Goal: Task Accomplishment & Management: Use online tool/utility

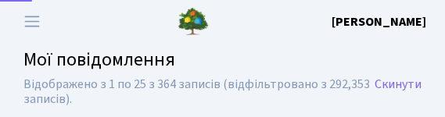
select select "25"
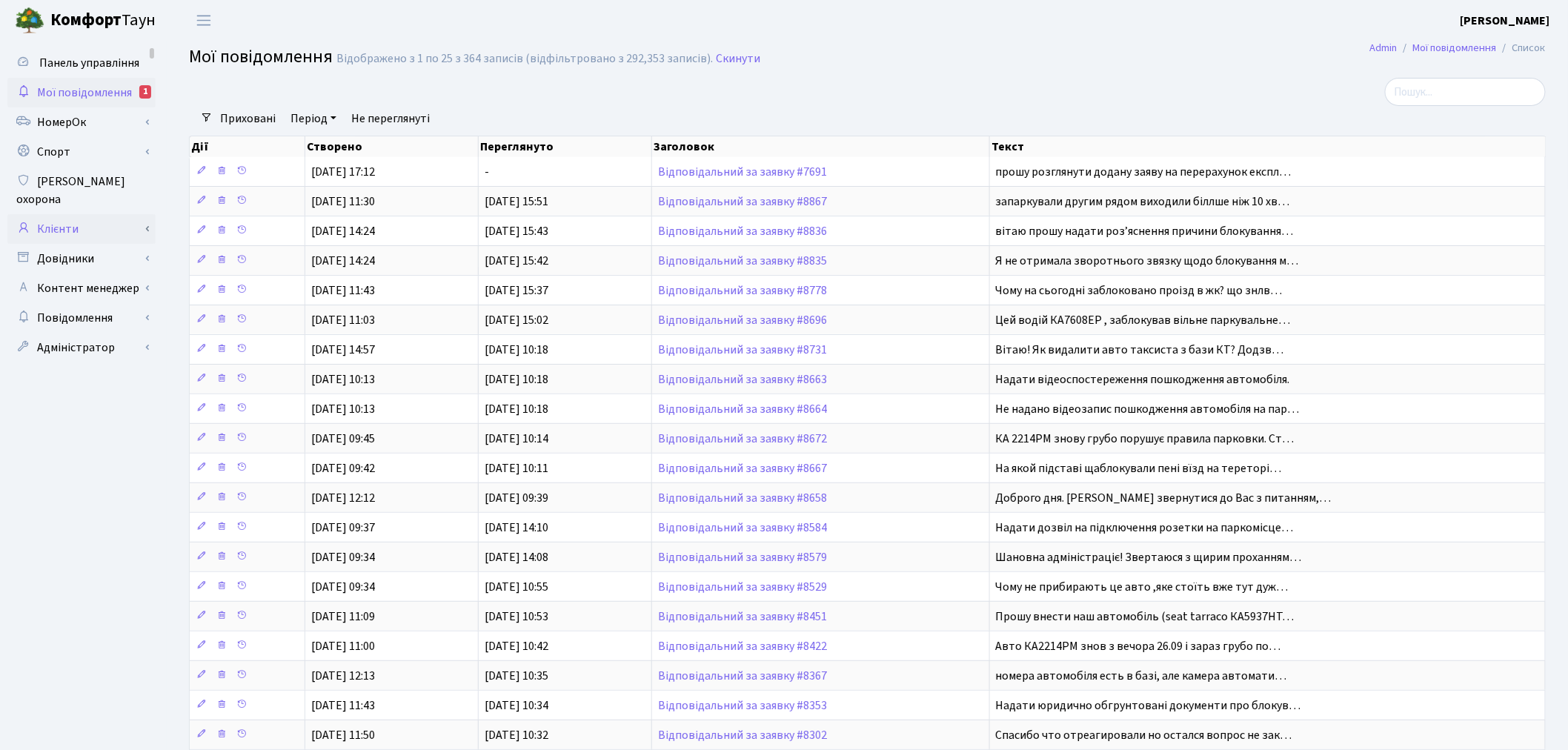
click at [98, 111] on link "Клієнти" at bounding box center [81, 228] width 148 height 29
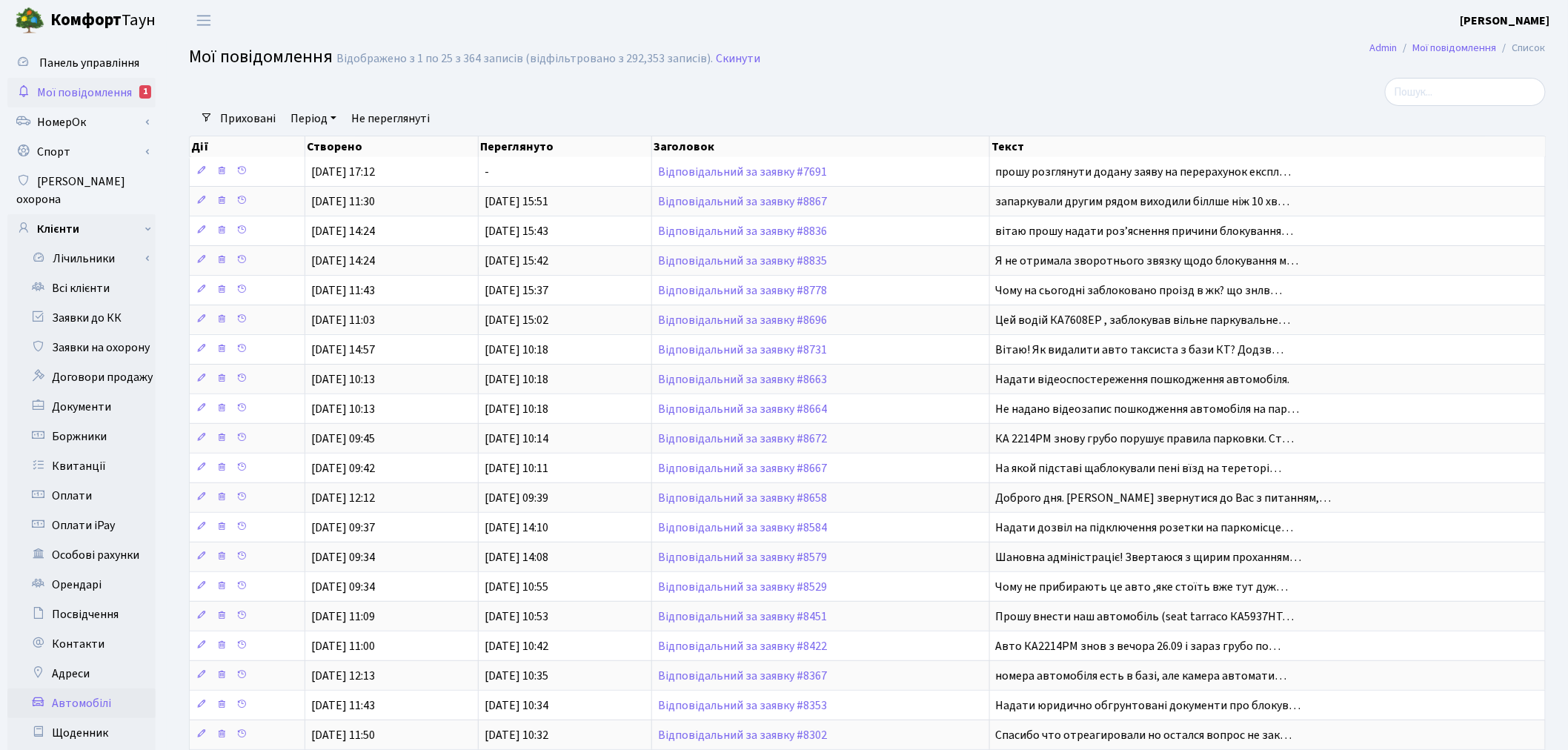
click at [114, 111] on link "Автомобілі" at bounding box center [81, 703] width 148 height 29
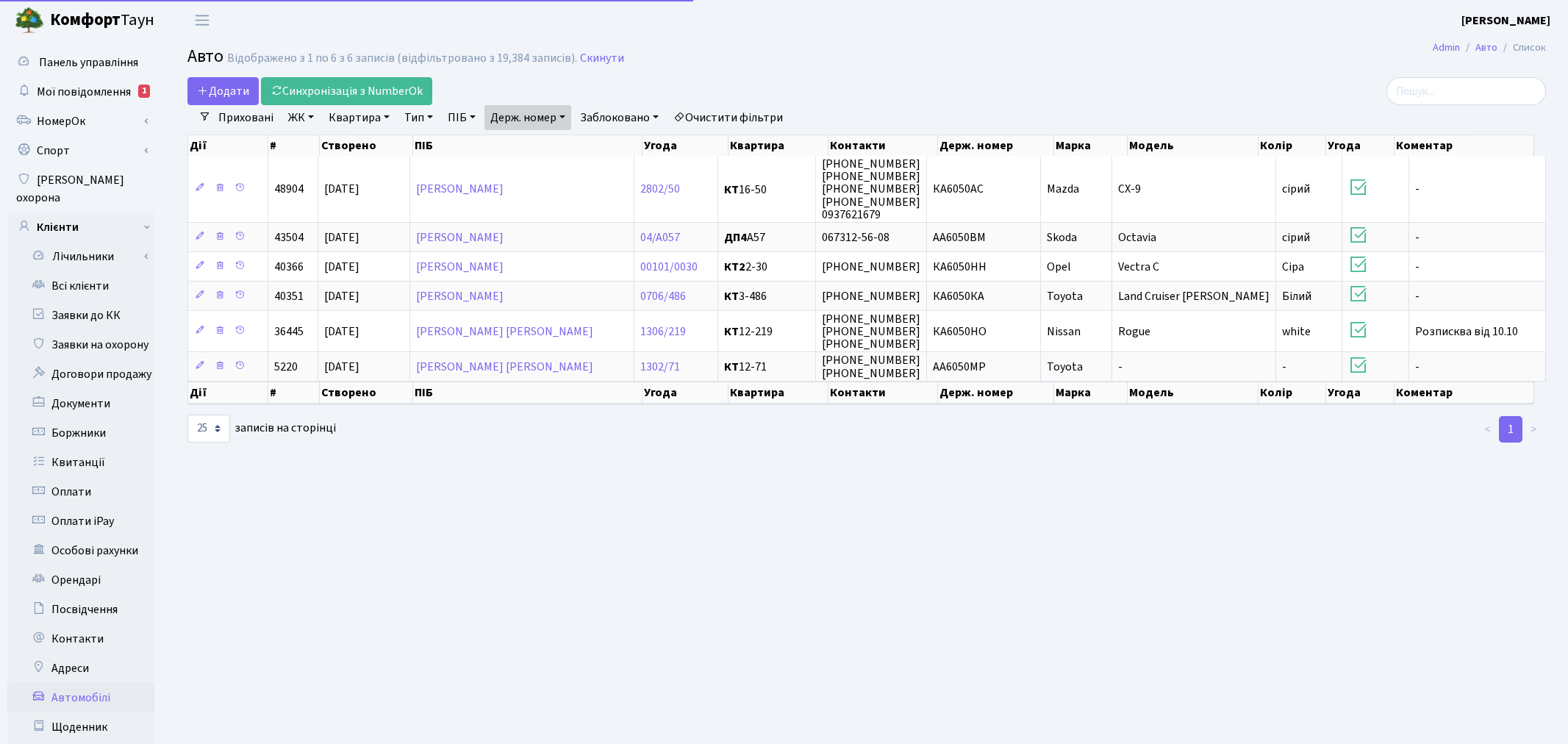
select select "25"
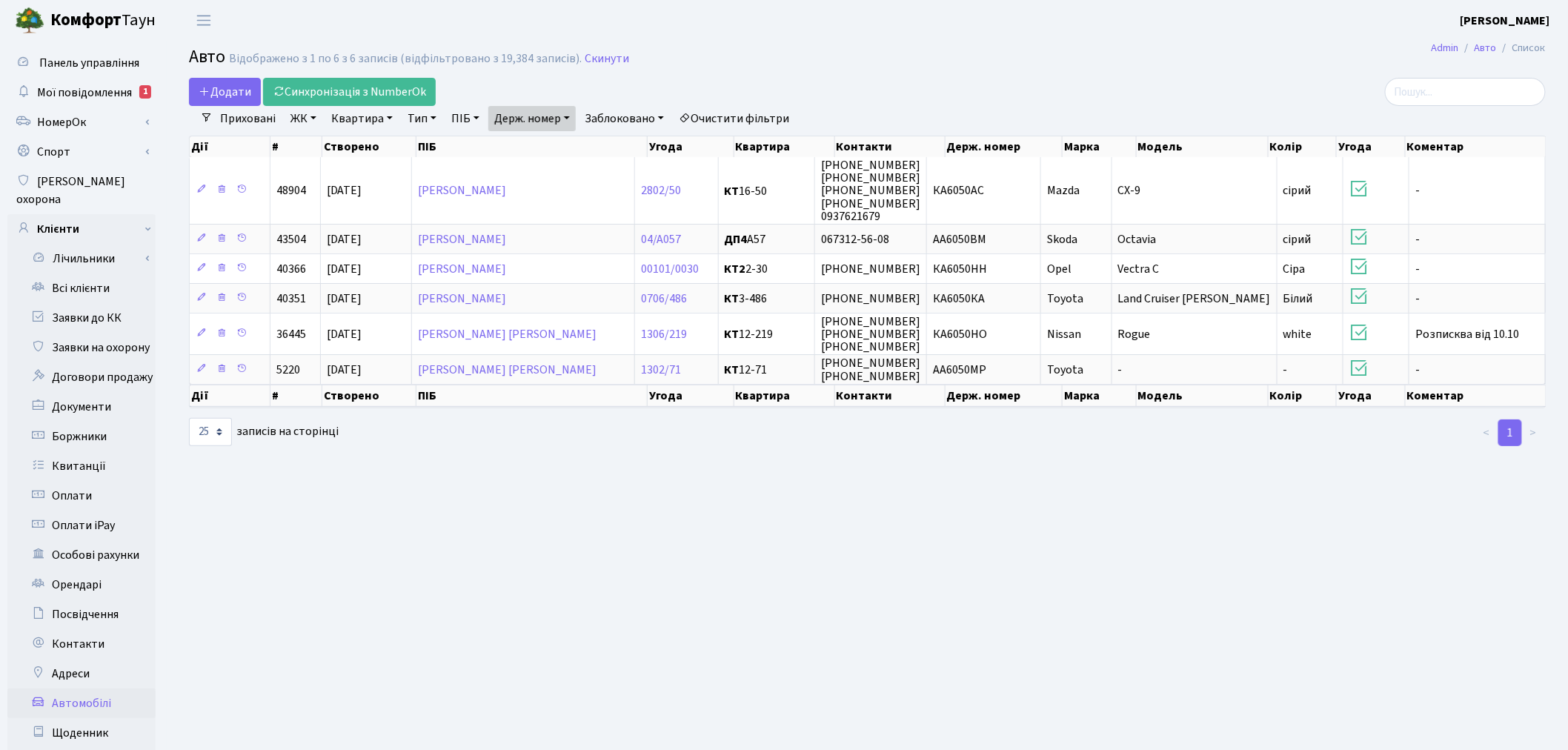
click at [549, 116] on link "Держ. номер" at bounding box center [532, 118] width 87 height 26
click at [553, 134] on input "6050" at bounding box center [532, 148] width 87 height 28
click at [553, 138] on input "6050" at bounding box center [532, 148] width 87 height 28
paste input "КА9749КІ"
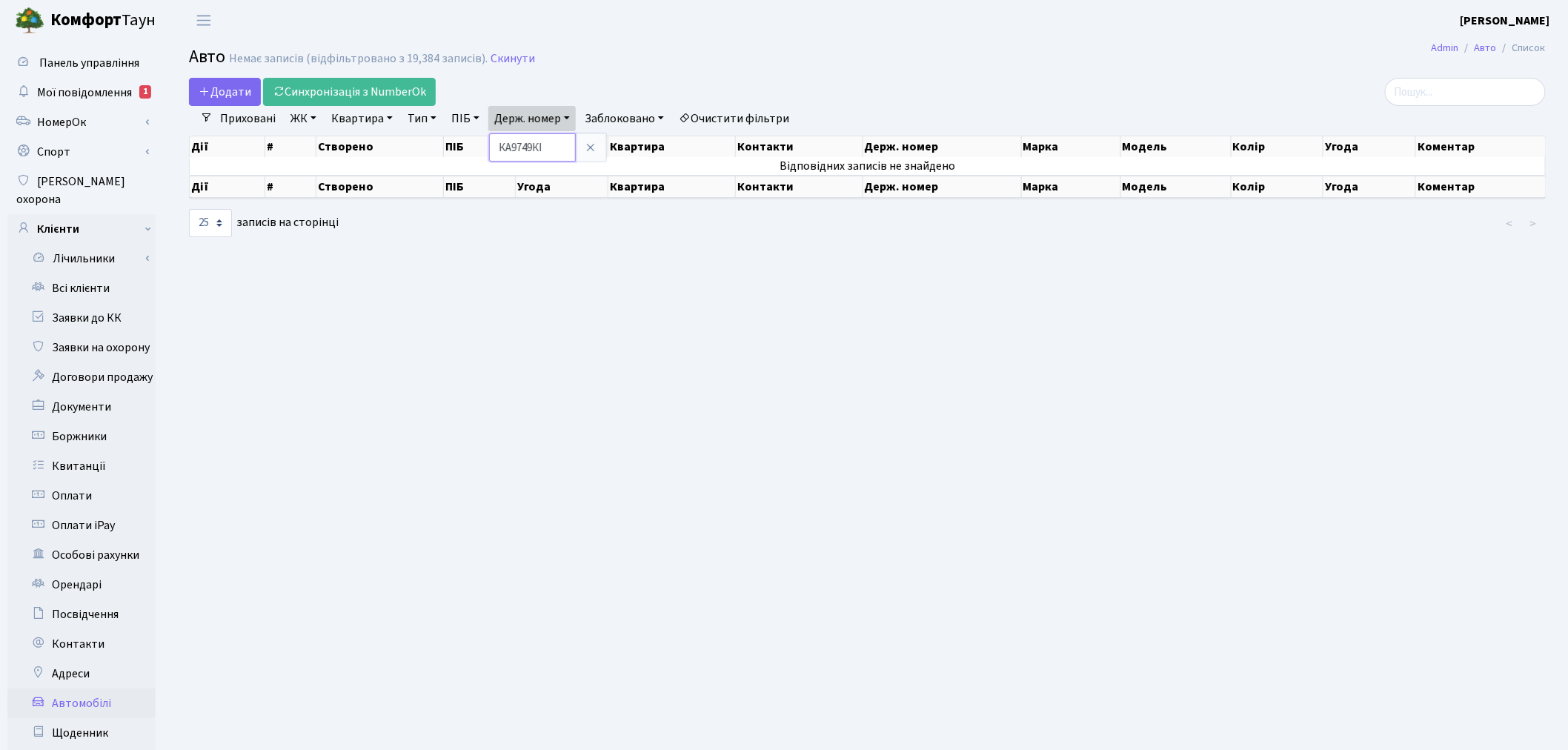
click at [515, 145] on input "КА9749КІ" at bounding box center [532, 148] width 87 height 28
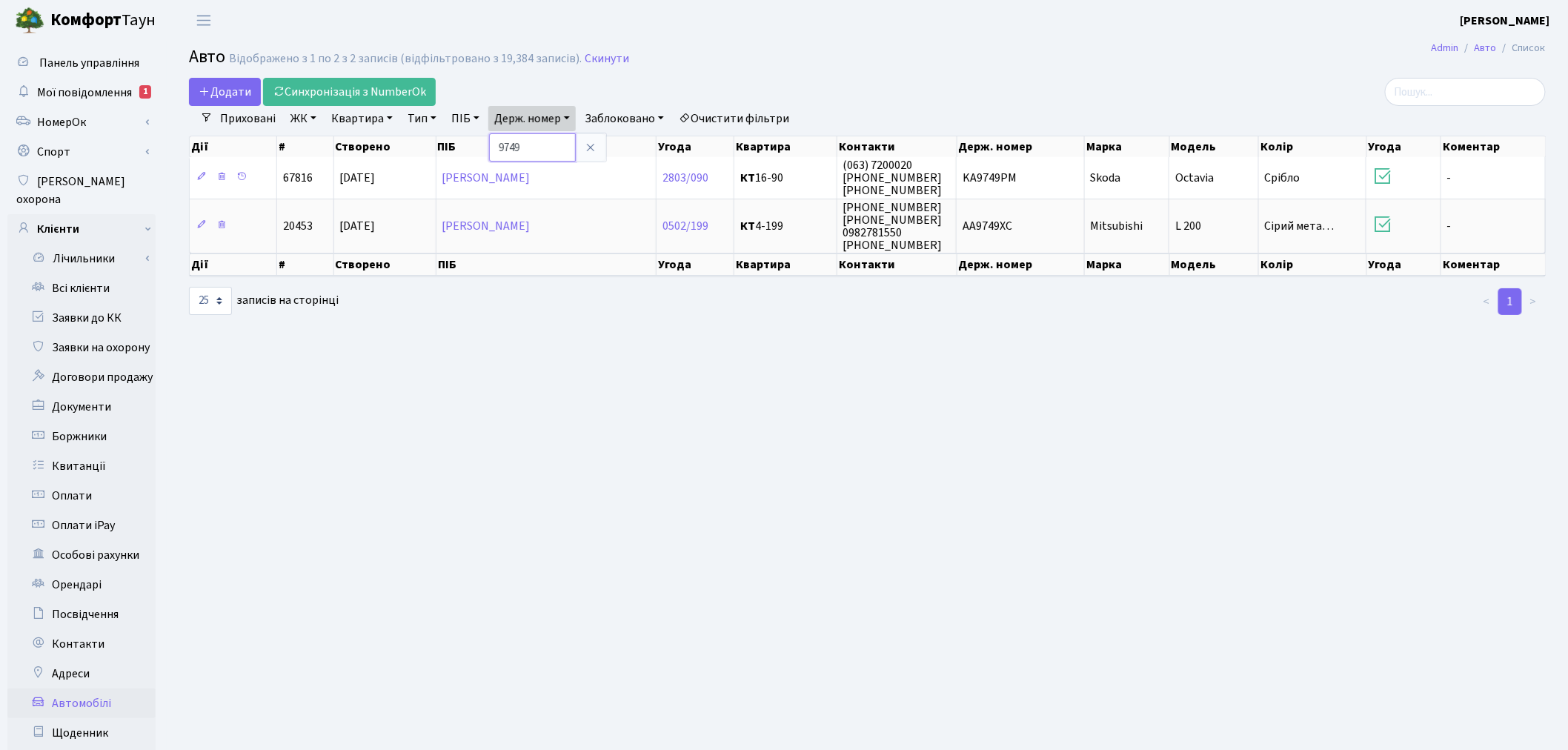
click at [539, 152] on input "9749" at bounding box center [532, 148] width 87 height 28
paste input "АХ8098НТ"
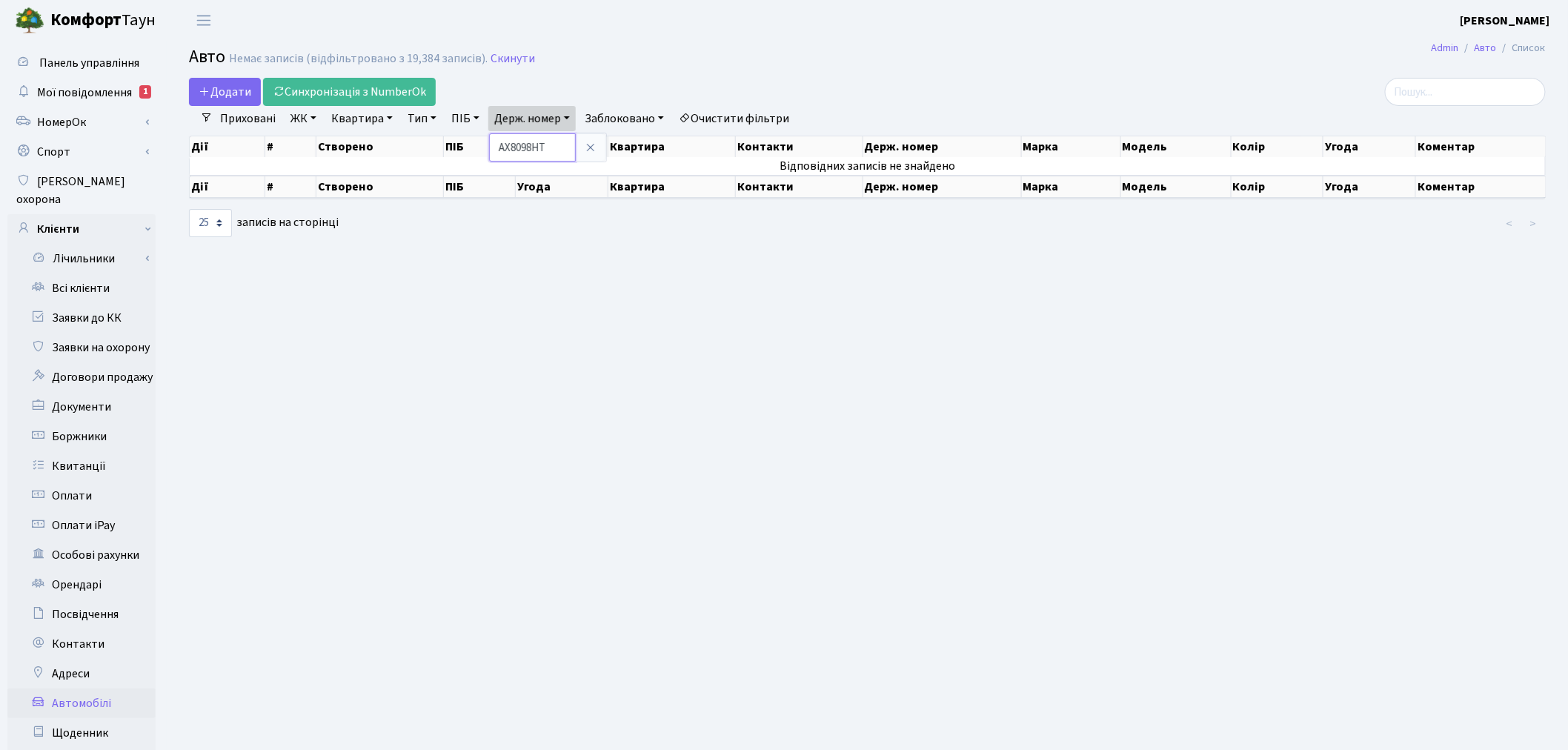
click at [516, 148] on input "АХ8098НТ" at bounding box center [532, 148] width 87 height 28
type input "8098"
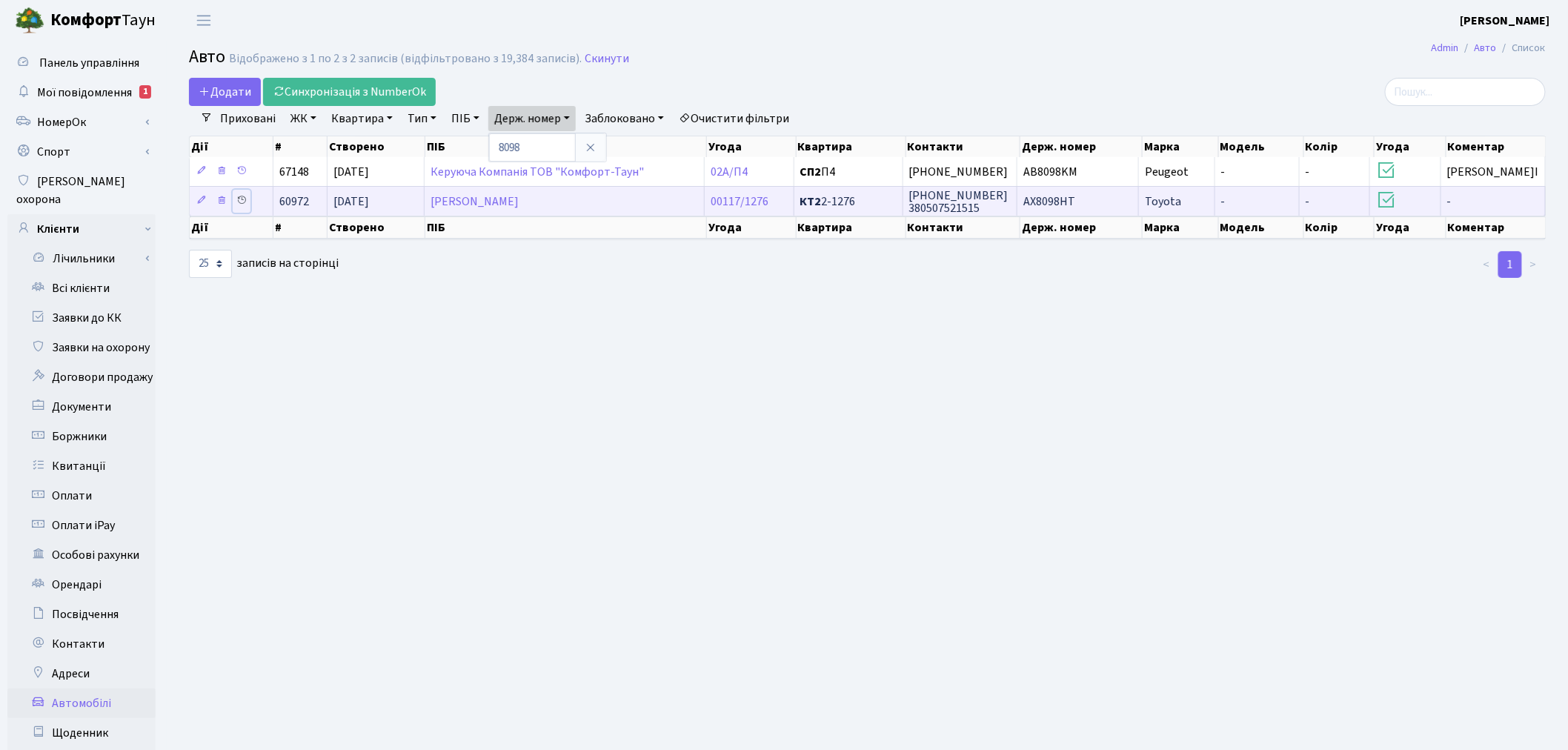
click at [238, 196] on icon at bounding box center [241, 200] width 10 height 10
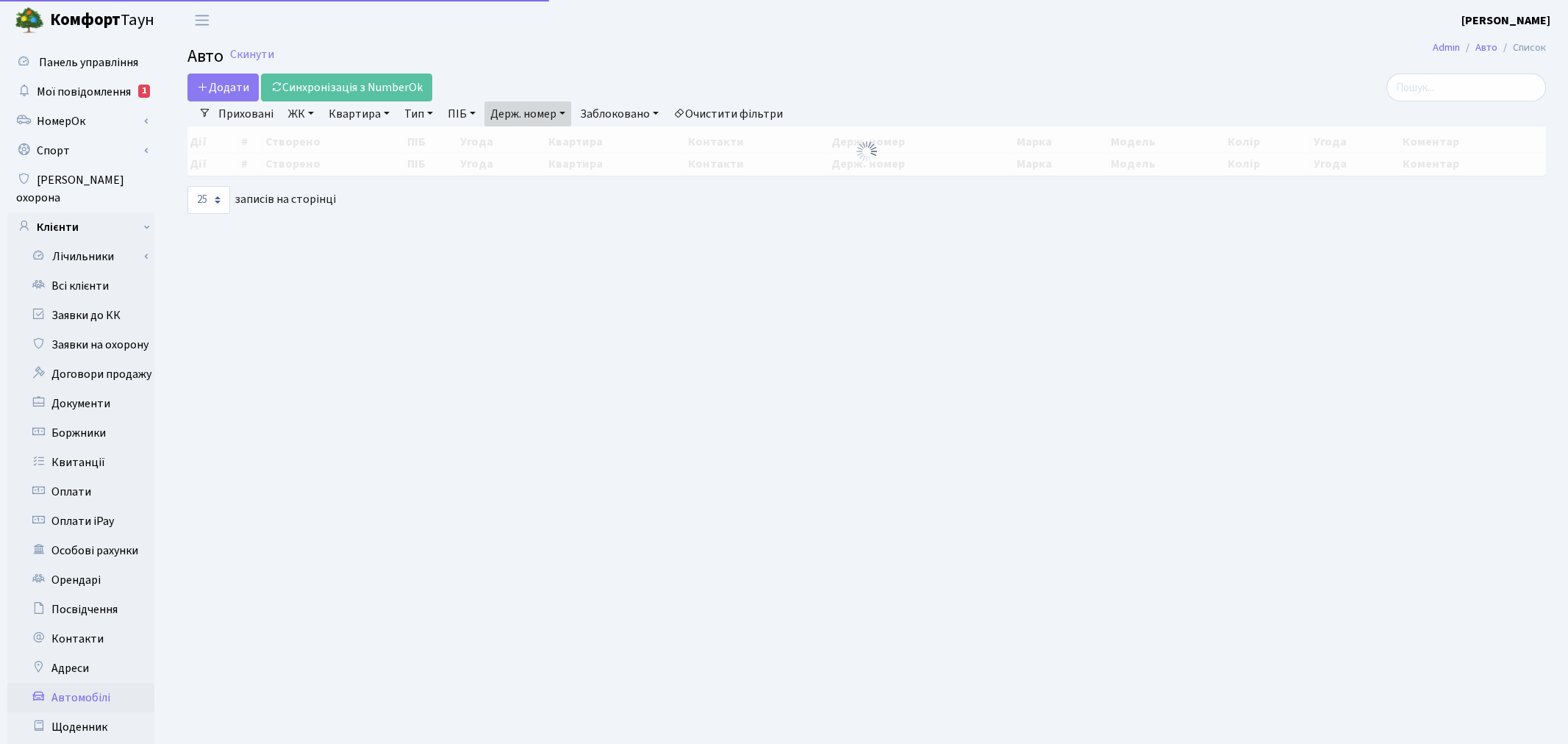
select select "25"
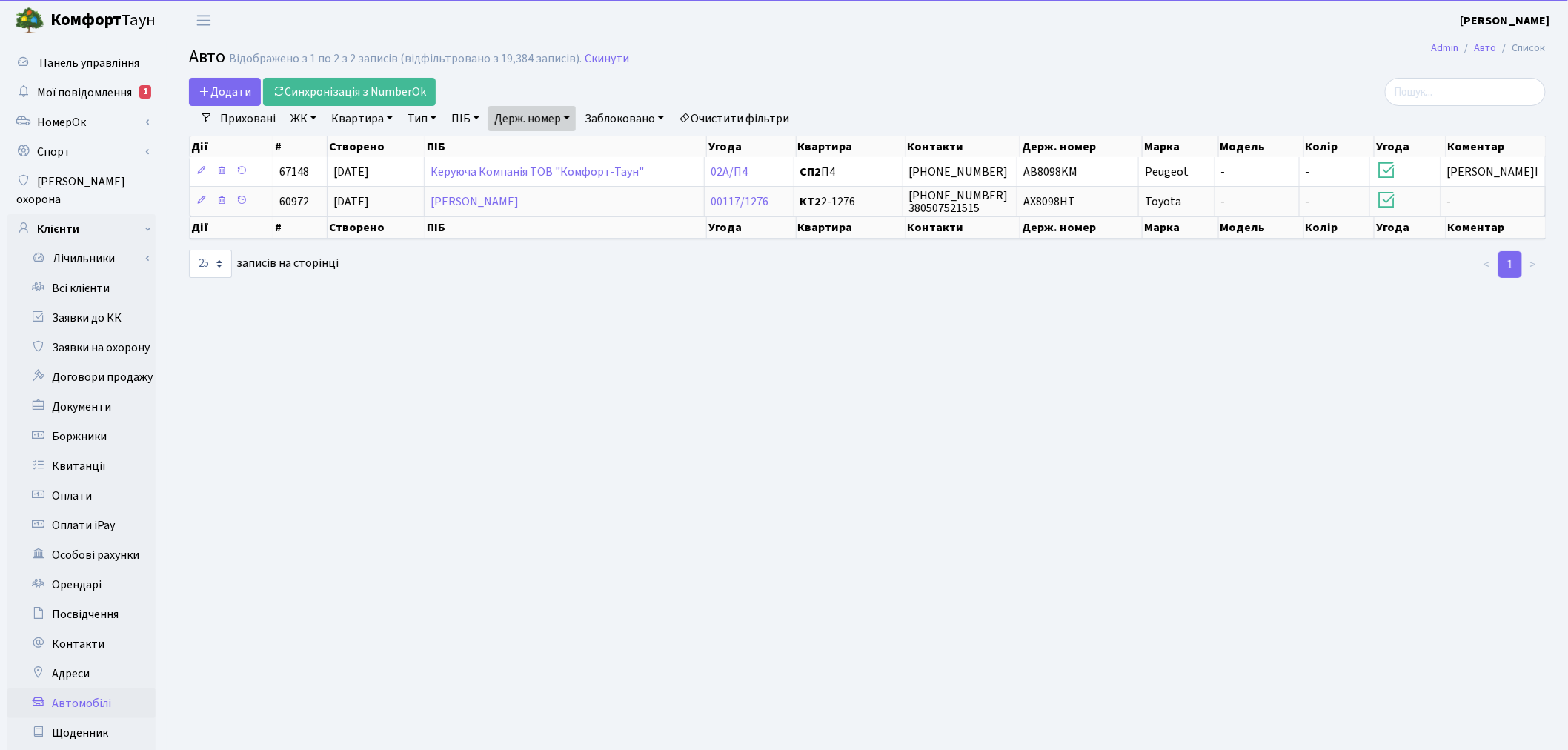
click at [516, 119] on link "Держ. номер" at bounding box center [532, 118] width 87 height 26
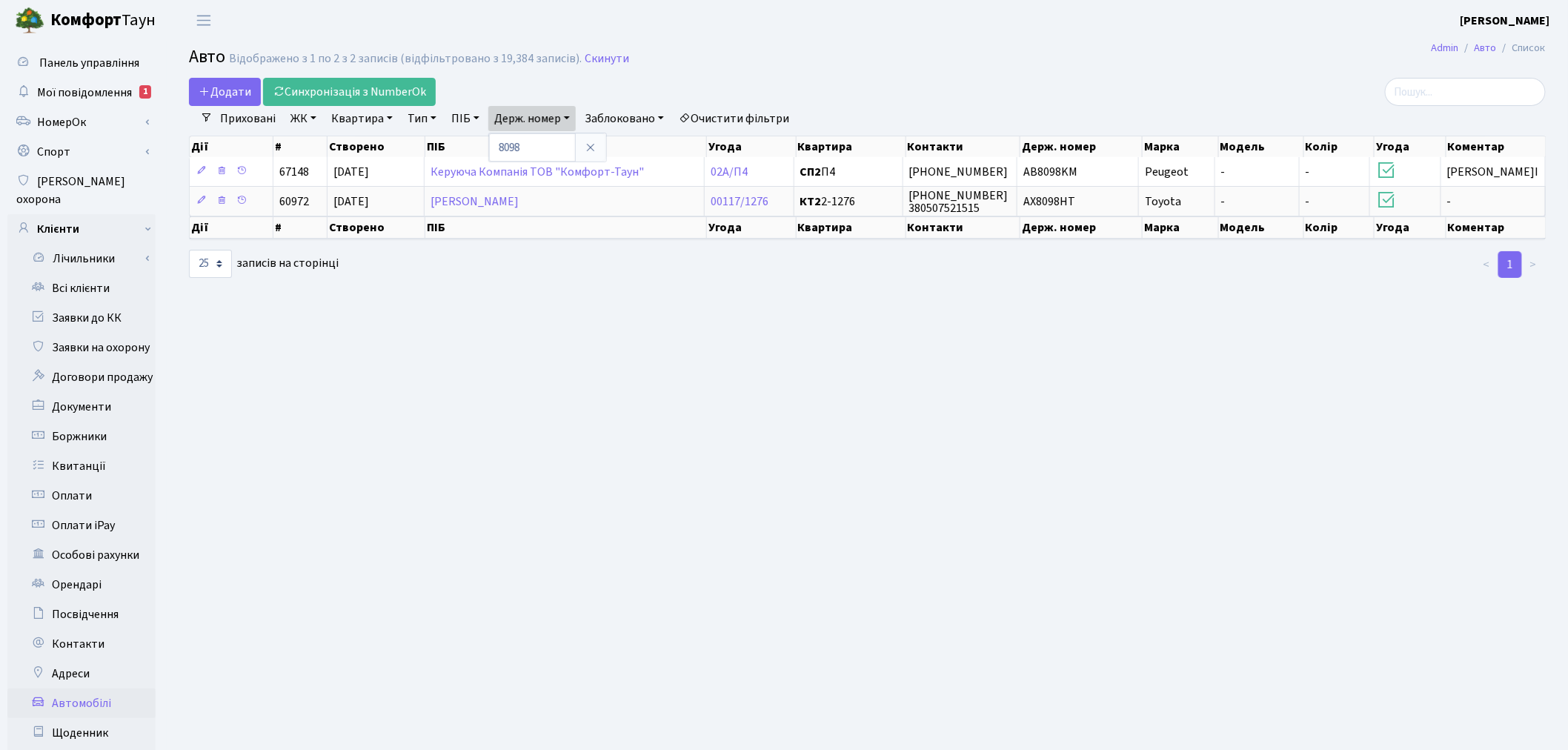
click at [561, 133] on div "8098" at bounding box center [547, 147] width 118 height 29
click at [560, 118] on link "Держ. номер" at bounding box center [532, 118] width 87 height 26
click at [553, 142] on input "8098" at bounding box center [532, 148] width 87 height 28
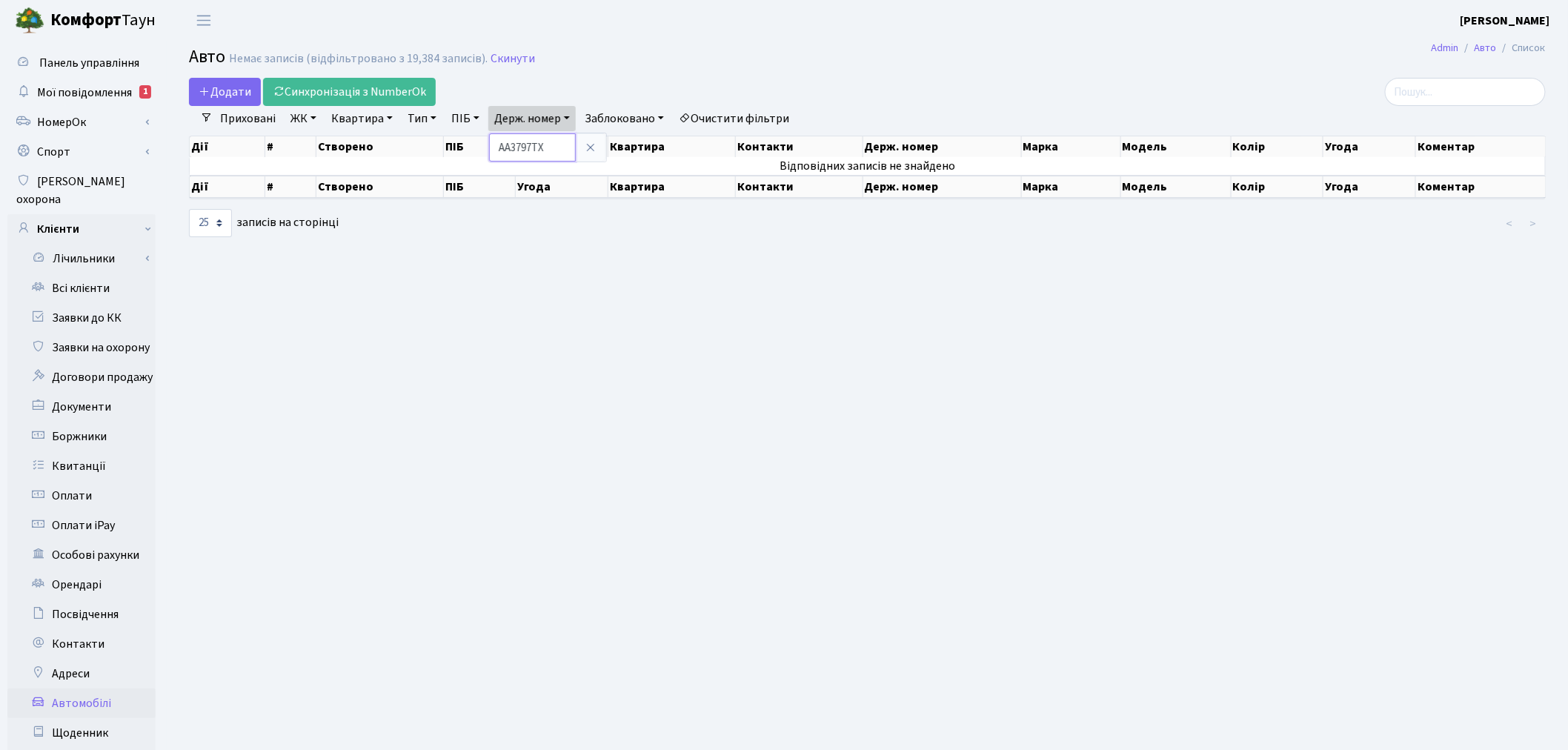
drag, startPoint x: 561, startPoint y: 151, endPoint x: 523, endPoint y: 146, distance: 38.3
click at [478, 151] on div "Додати Синхронізація з NumberOk Фільтри Приховані ЖК - ТХ, вул. Ділова, 1/2 КТ,…" at bounding box center [867, 158] width 1379 height 161
click at [543, 124] on link "Держ. номер" at bounding box center [532, 118] width 87 height 26
click at [508, 148] on input "АА3797ТХ" at bounding box center [532, 148] width 87 height 28
click at [516, 146] on input "АА3797ТХ" at bounding box center [532, 148] width 87 height 28
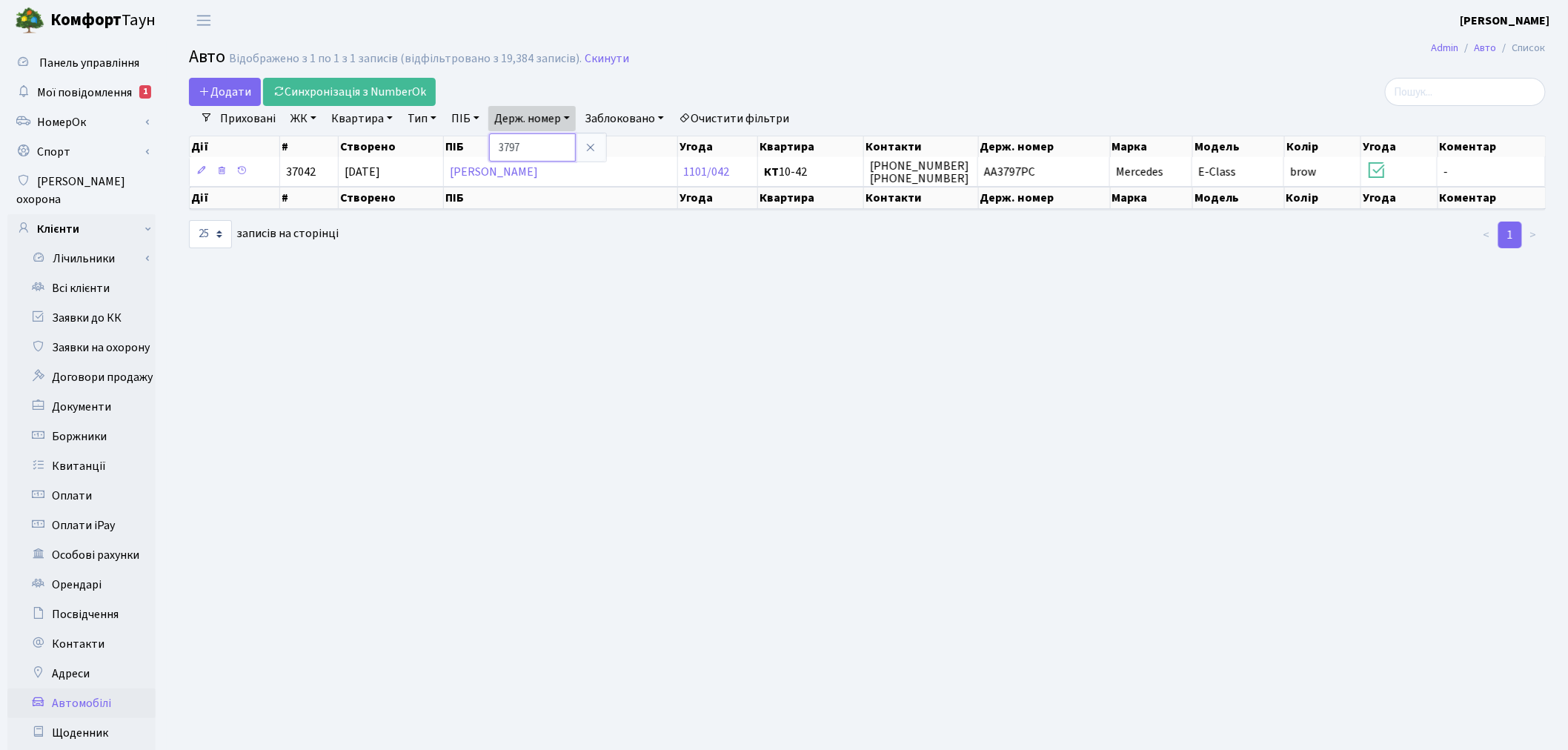
click at [550, 146] on input "3797" at bounding box center [532, 148] width 87 height 28
type input "3777"
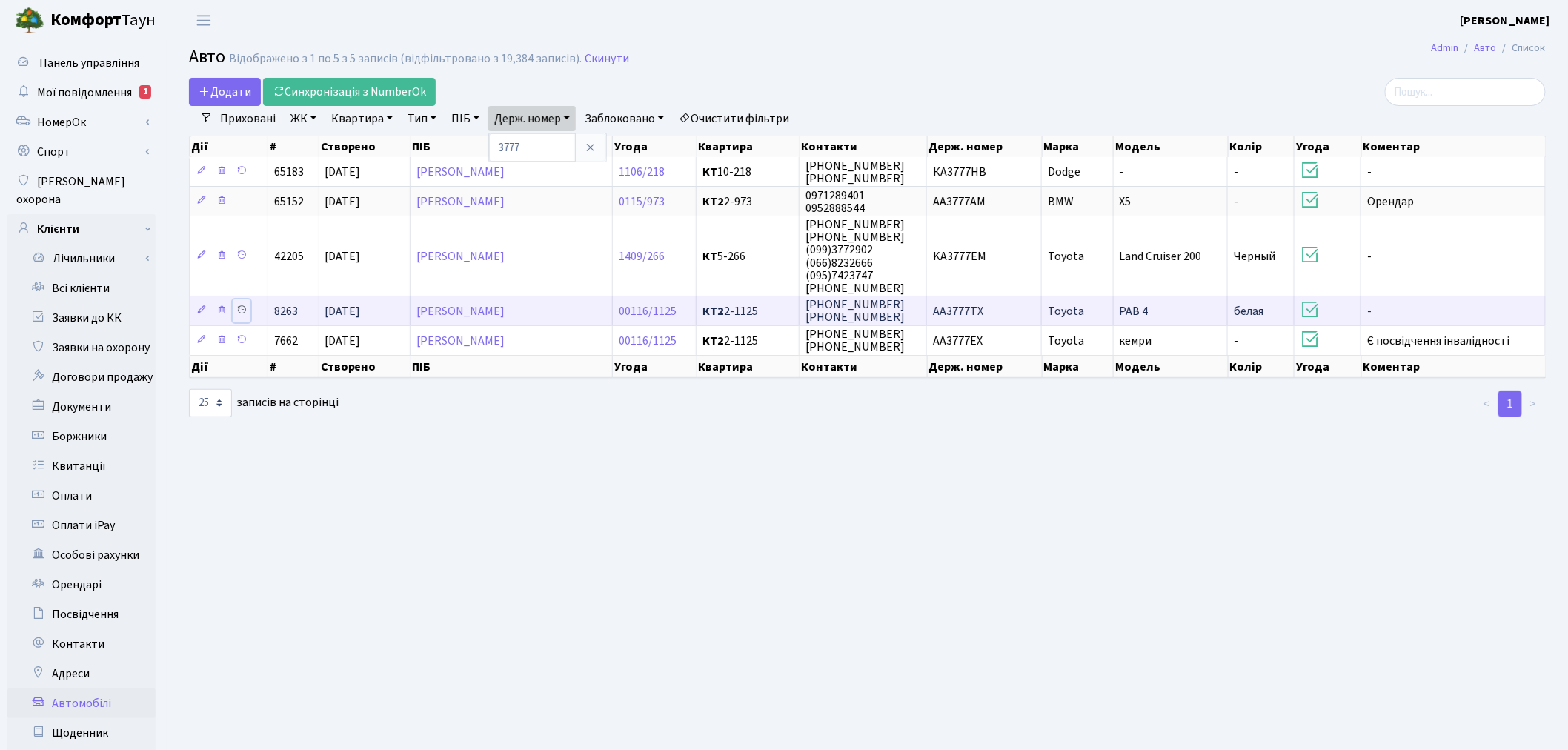
click at [241, 305] on icon at bounding box center [241, 310] width 10 height 10
